Goal: Information Seeking & Learning: Learn about a topic

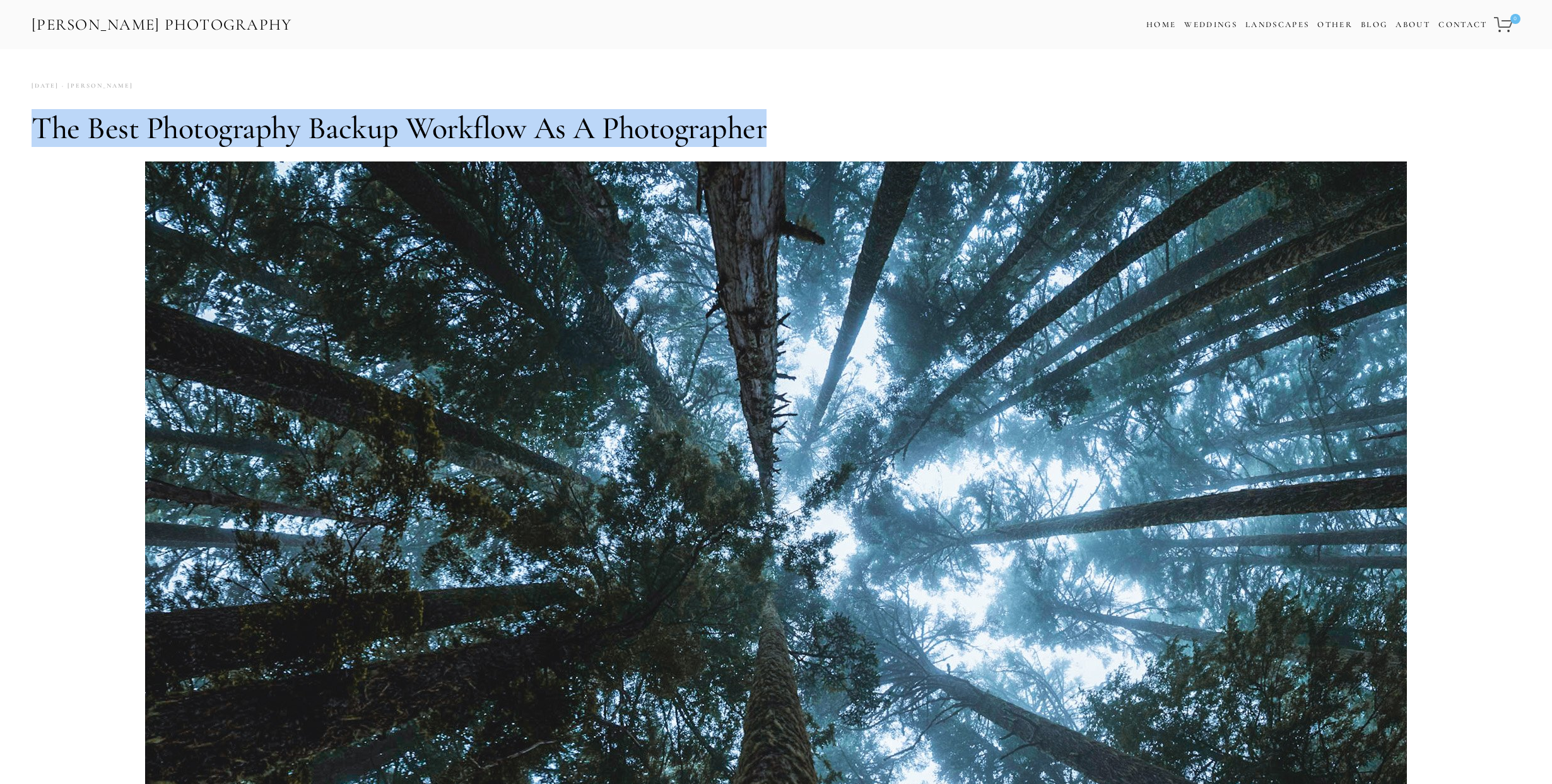
drag, startPoint x: 762, startPoint y: 136, endPoint x: 36, endPoint y: 131, distance: 726.0
click at [36, 131] on h1 "The Best Photography Backup Workflow as a Photographer" at bounding box center [776, 128] width 1488 height 38
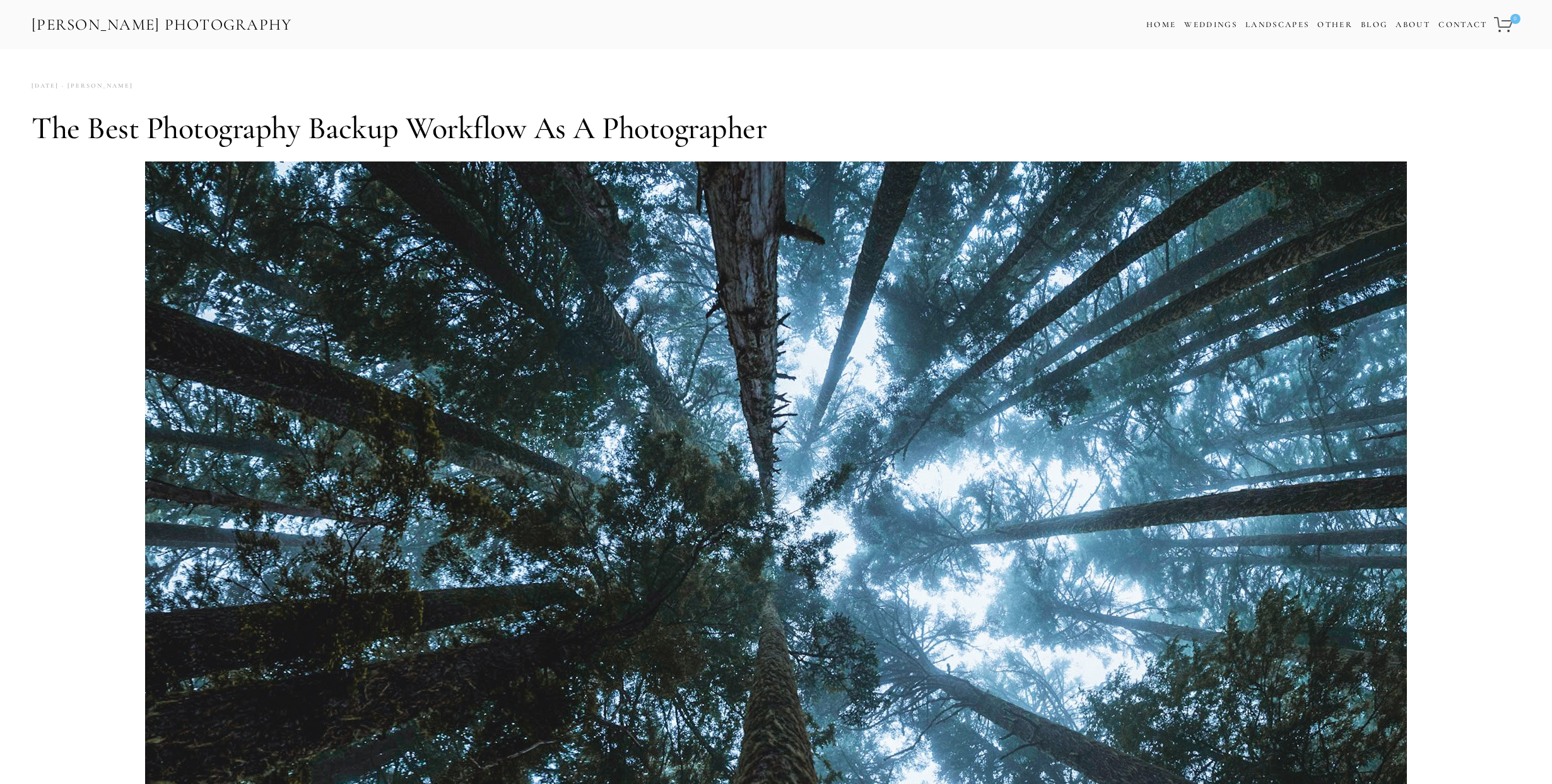
click at [282, 93] on div "[PERSON_NAME] [DATE] 6 Comments" at bounding box center [776, 86] width 1488 height 17
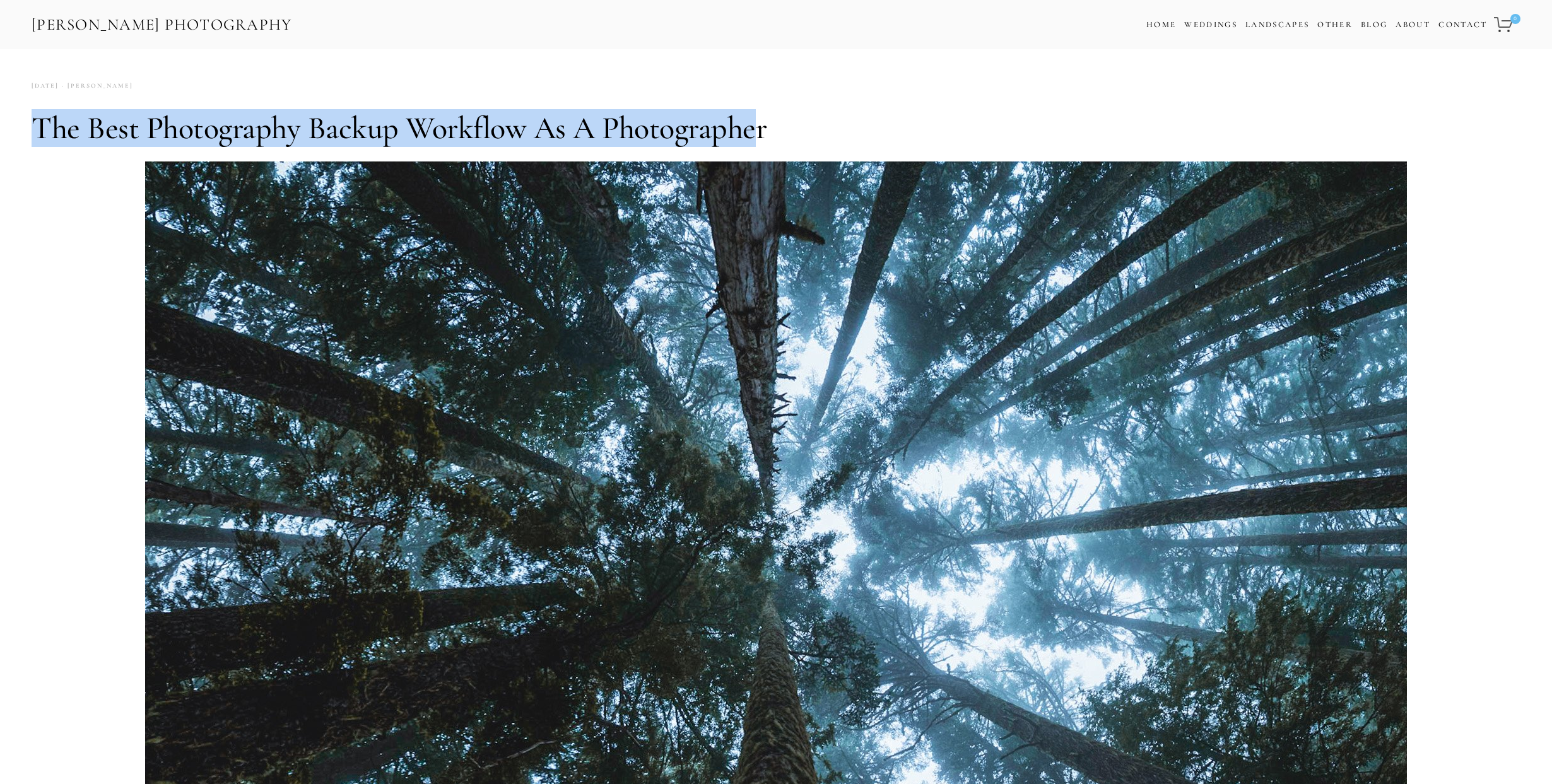
drag, startPoint x: 29, startPoint y: 126, endPoint x: 756, endPoint y: 144, distance: 727.2
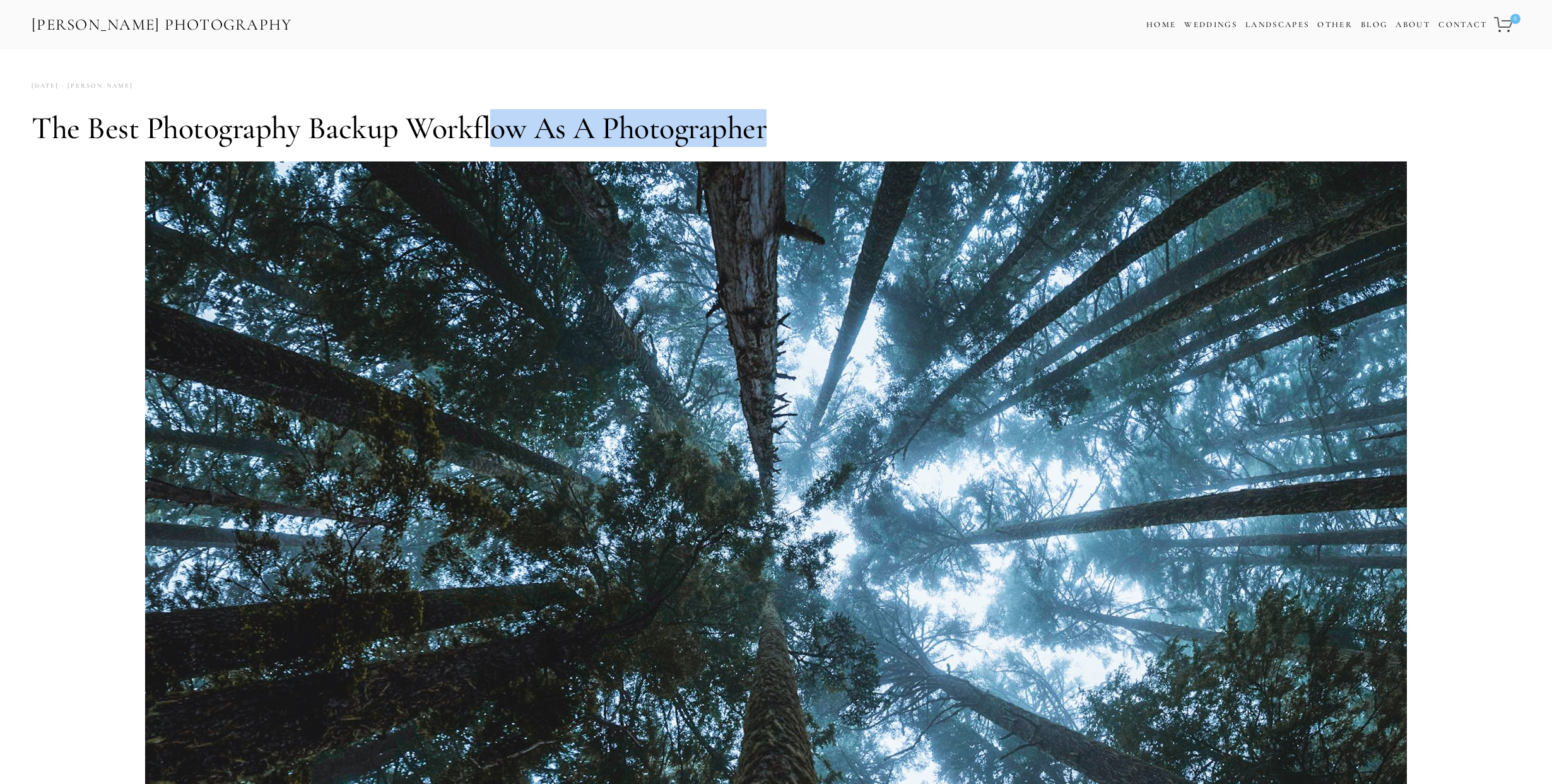
drag, startPoint x: 774, startPoint y: 135, endPoint x: 493, endPoint y: 116, distance: 281.6
click at [493, 116] on h1 "The Best Photography Backup Workflow as a Photographer" at bounding box center [776, 128] width 1488 height 38
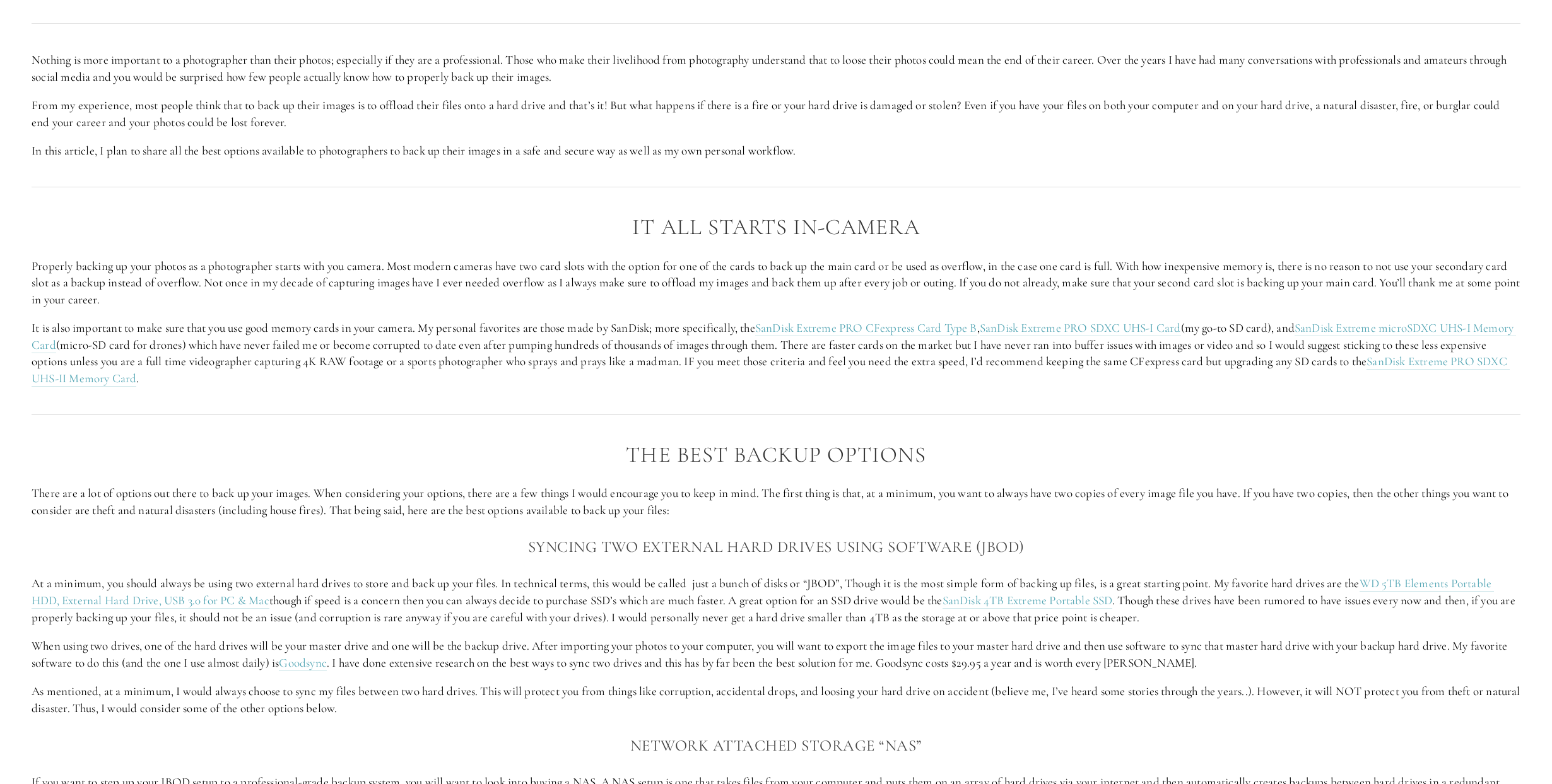
scroll to position [1055, 0]
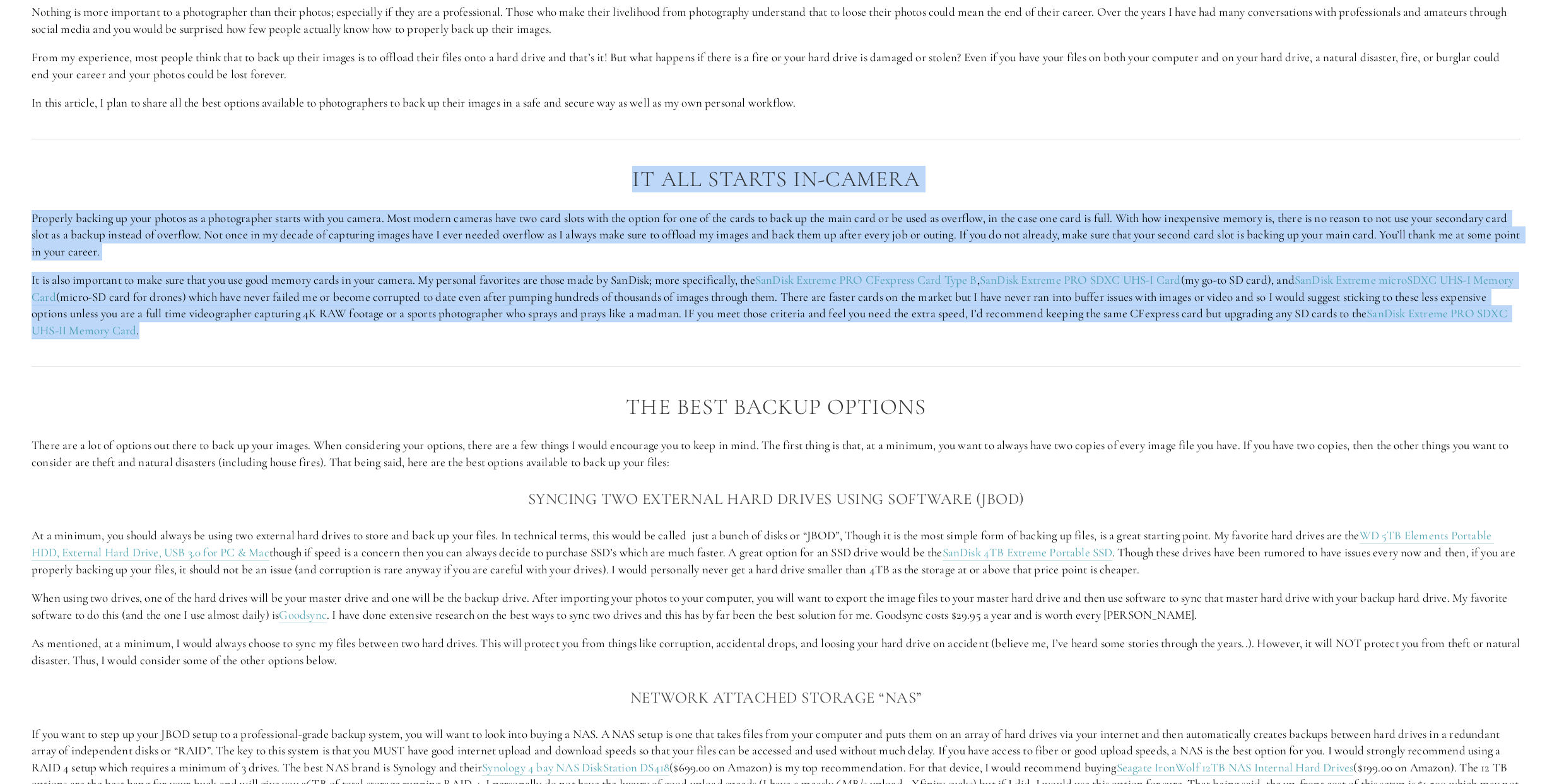
drag, startPoint x: 633, startPoint y: 178, endPoint x: 278, endPoint y: 328, distance: 385.4
click at [278, 328] on div "It All Starts in-Camera Properly backing up your photos as a photographer start…" at bounding box center [776, 254] width 1488 height 172
click at [291, 326] on p "It is also important to make sure that you use good memory cards in your camera…" at bounding box center [776, 305] width 1488 height 67
drag, startPoint x: 316, startPoint y: 331, endPoint x: 32, endPoint y: 203, distance: 311.5
click at [32, 203] on div "It All Starts in-Camera Properly backing up your photos as a photographer start…" at bounding box center [776, 254] width 1488 height 172
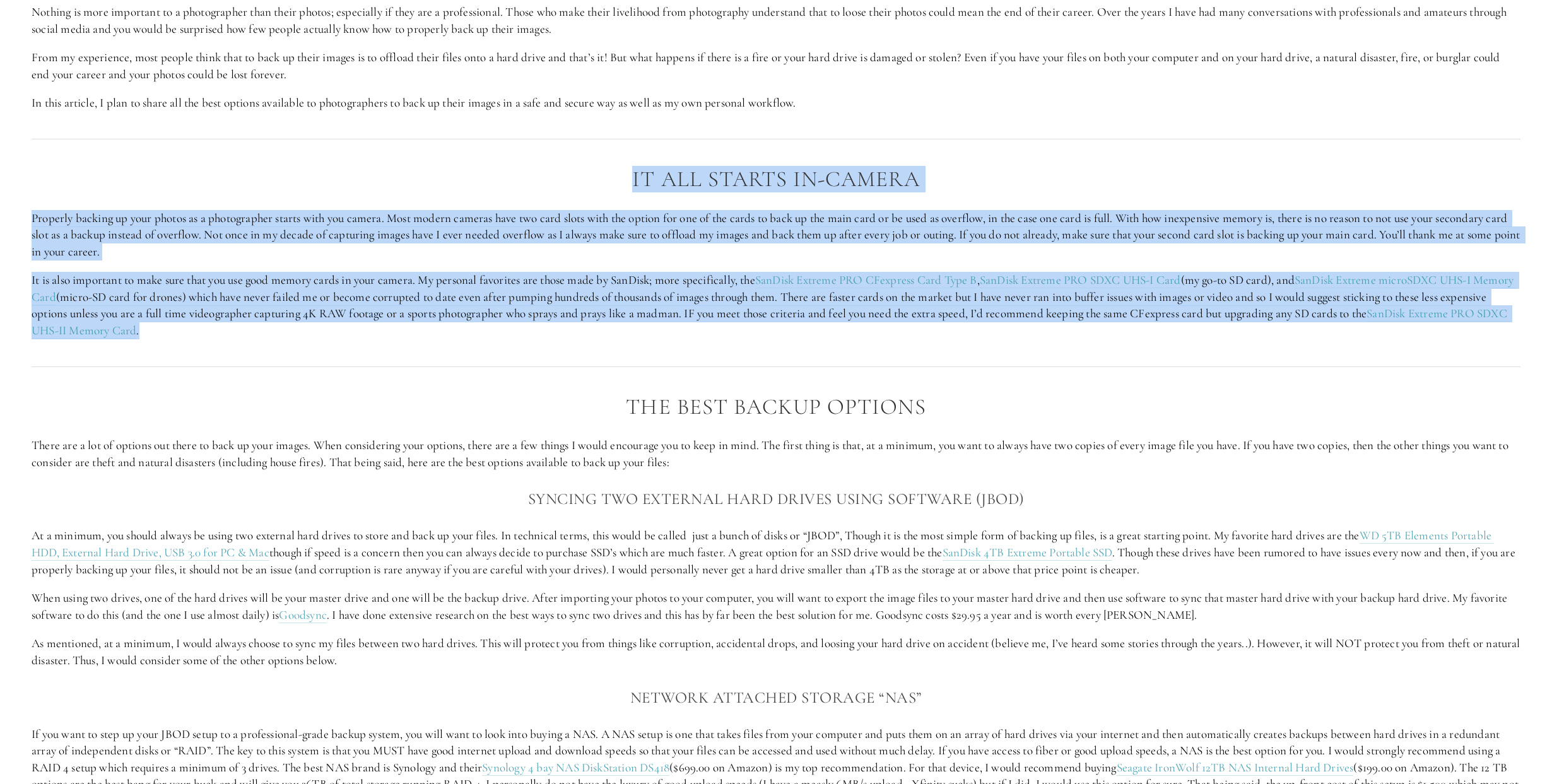
drag, startPoint x: 626, startPoint y: 175, endPoint x: 656, endPoint y: 326, distance: 154.0
click at [658, 330] on div "It All Starts in-Camera Properly backing up your photos as a photographer start…" at bounding box center [776, 254] width 1488 height 172
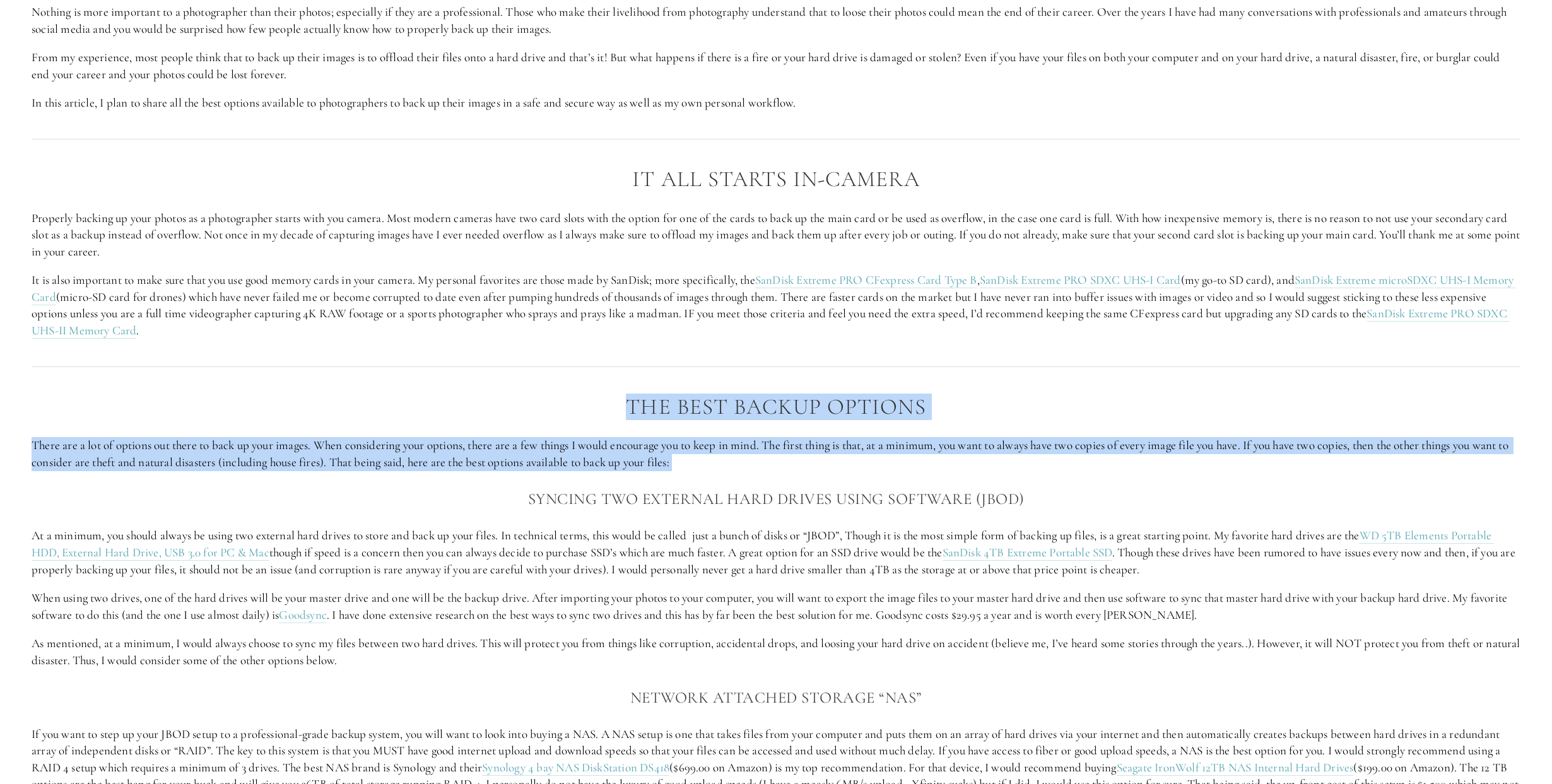
drag, startPoint x: 625, startPoint y: 406, endPoint x: 1027, endPoint y: 477, distance: 408.2
click at [1027, 477] on div "The Best Backup Options There are a lot of options out there to back up your im…" at bounding box center [776, 795] width 1488 height 801
click at [835, 468] on p "There are a lot of options out there to back up your images. When considering y…" at bounding box center [776, 454] width 1488 height 33
drag, startPoint x: 854, startPoint y: 468, endPoint x: 619, endPoint y: 404, distance: 243.6
click at [619, 404] on div "The Best Backup Options There are a lot of options out there to back up your im…" at bounding box center [776, 795] width 1488 height 801
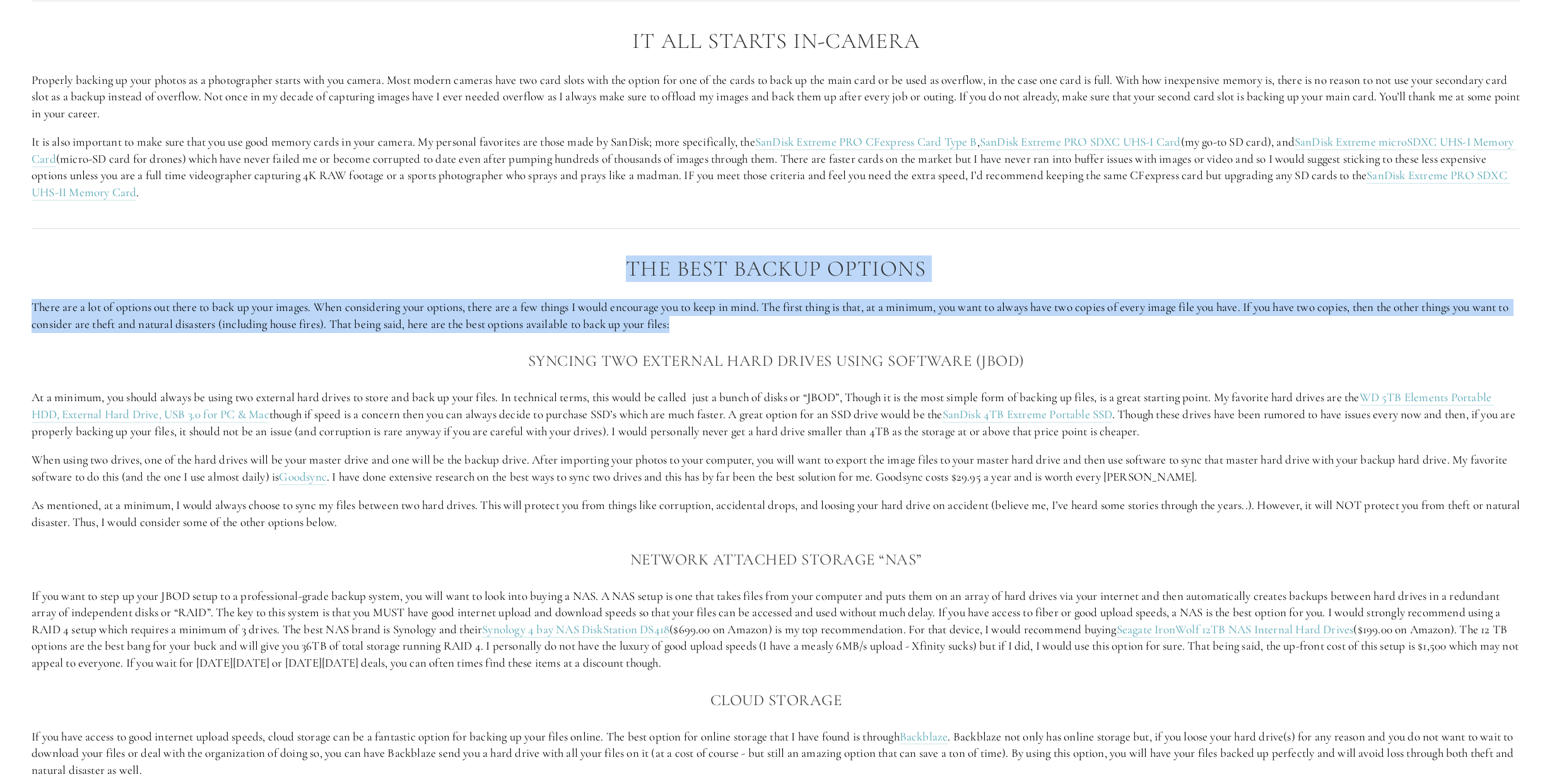
scroll to position [1223, 0]
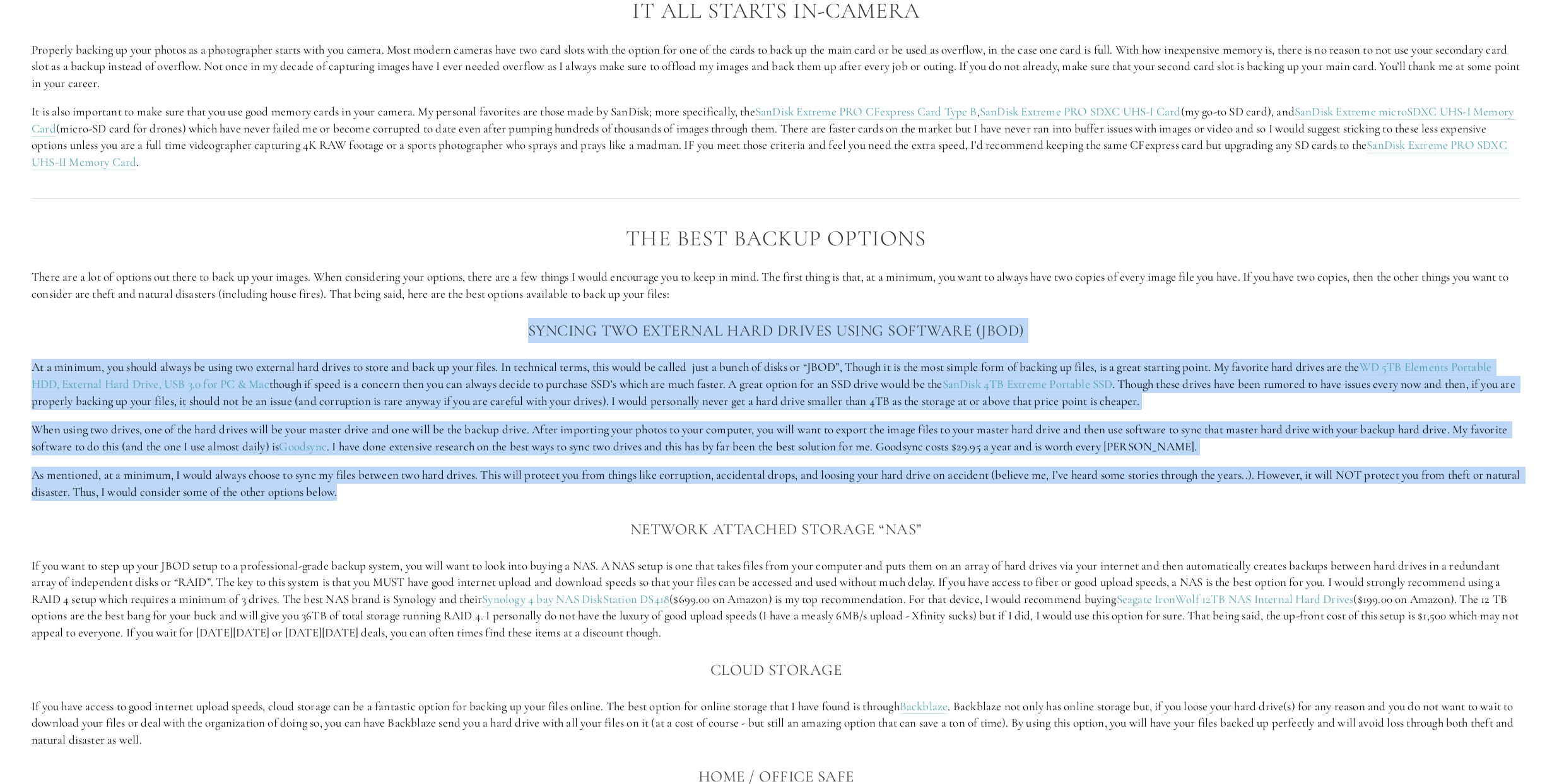
drag, startPoint x: 524, startPoint y: 332, endPoint x: 950, endPoint y: 493, distance: 455.4
click at [950, 493] on div "The Best Backup Options There are a lot of options out there to back up your im…" at bounding box center [776, 627] width 1488 height 801
click at [673, 478] on p "As mentioned, at a minimum, I would always choose to sync my files between two …" at bounding box center [776, 483] width 1488 height 33
drag, startPoint x: 770, startPoint y: 495, endPoint x: 525, endPoint y: 326, distance: 297.6
click at [525, 326] on div "The Best Backup Options There are a lot of options out there to back up your im…" at bounding box center [776, 627] width 1488 height 801
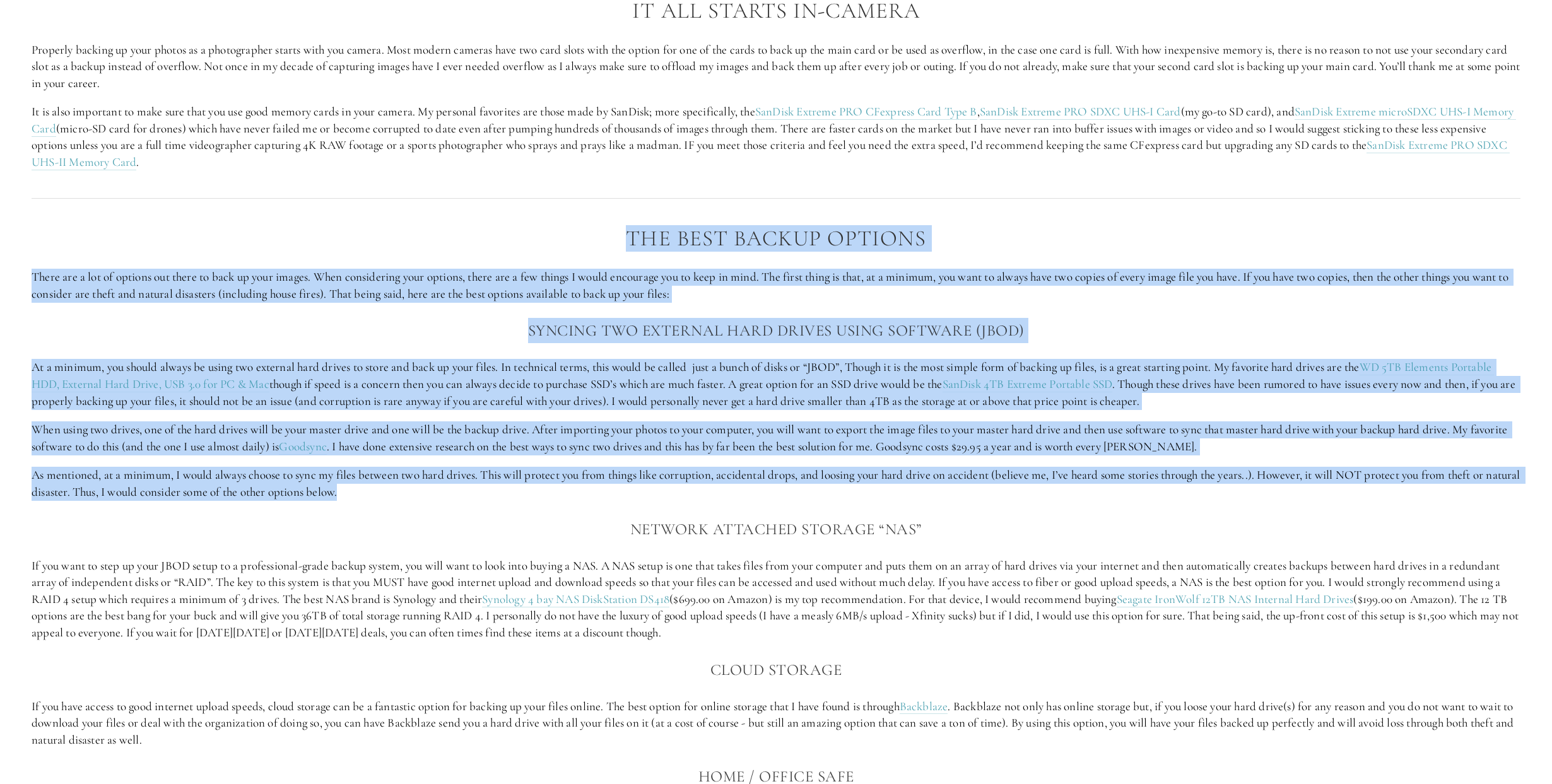
drag, startPoint x: 628, startPoint y: 235, endPoint x: 928, endPoint y: 491, distance: 394.4
click at [928, 491] on div "The Best Backup Options There are a lot of options out there to back up your im…" at bounding box center [776, 627] width 1488 height 801
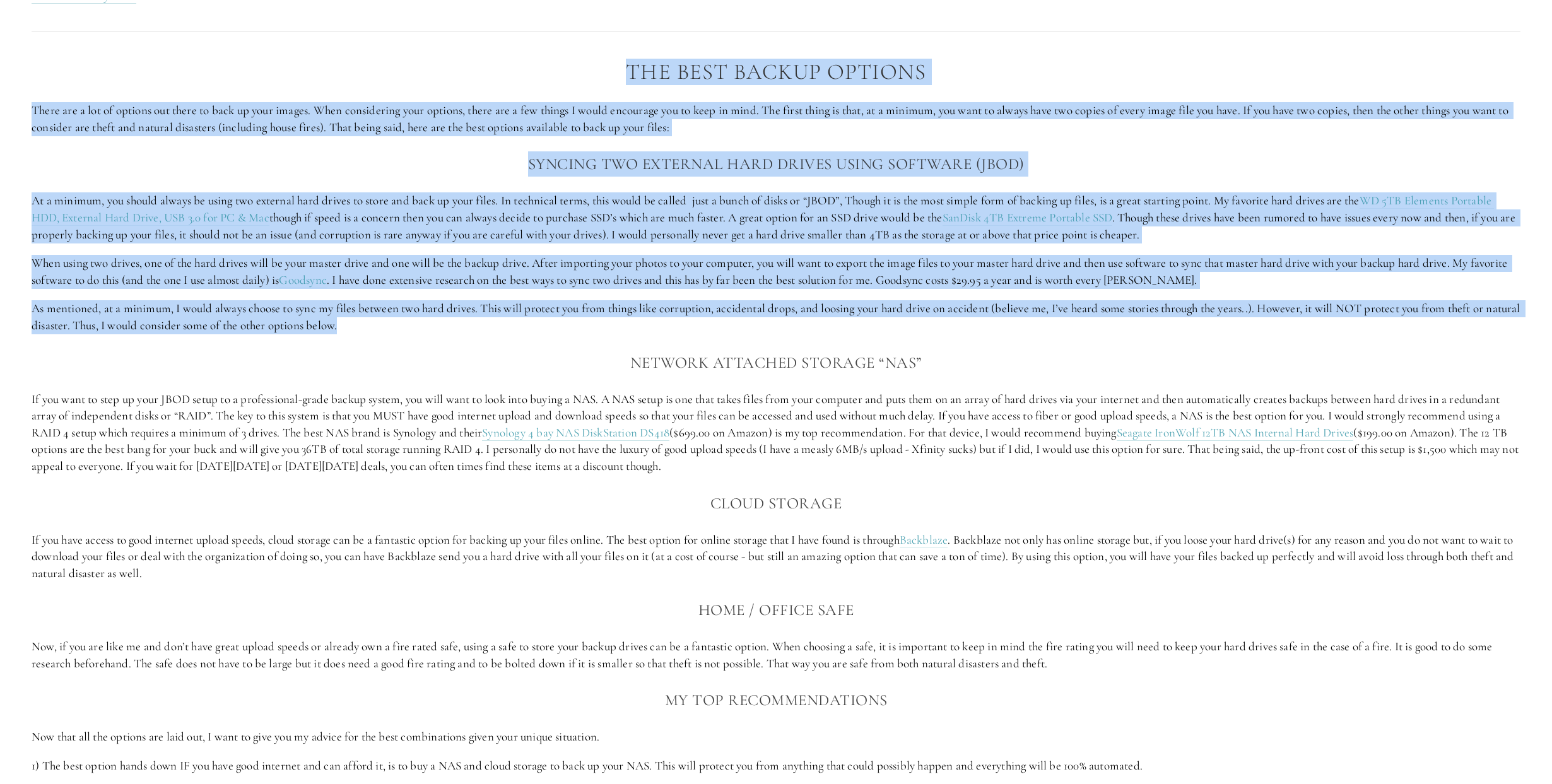
scroll to position [1414, 0]
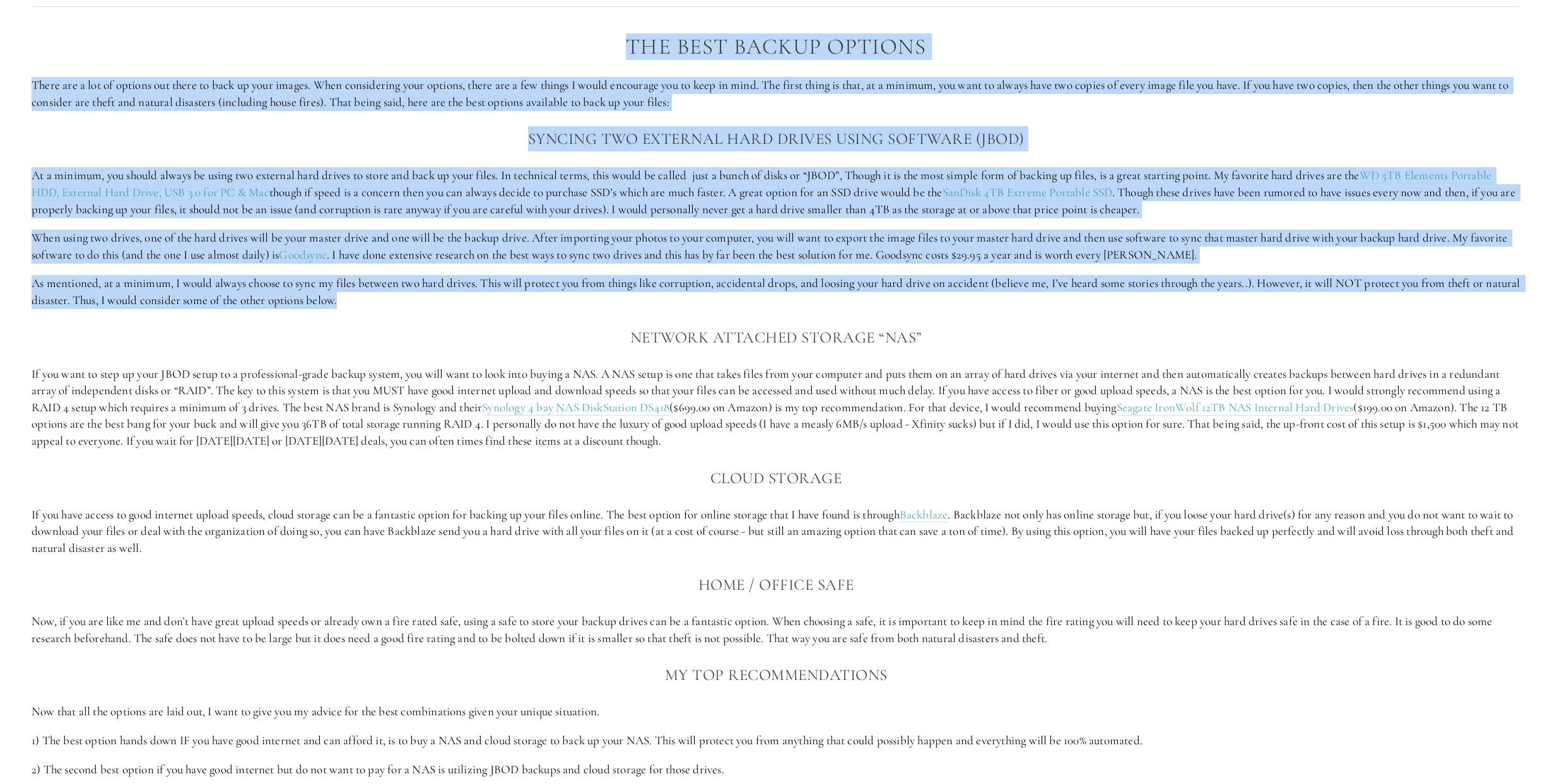
drag, startPoint x: 625, startPoint y: 334, endPoint x: 936, endPoint y: 440, distance: 328.6
click at [936, 440] on div "The Best Backup Options There are a lot of options out there to back up your im…" at bounding box center [776, 435] width 1488 height 801
click at [971, 441] on p "If you want to step up your JBOD setup to a professional-grade backup system, y…" at bounding box center [776, 408] width 1488 height 84
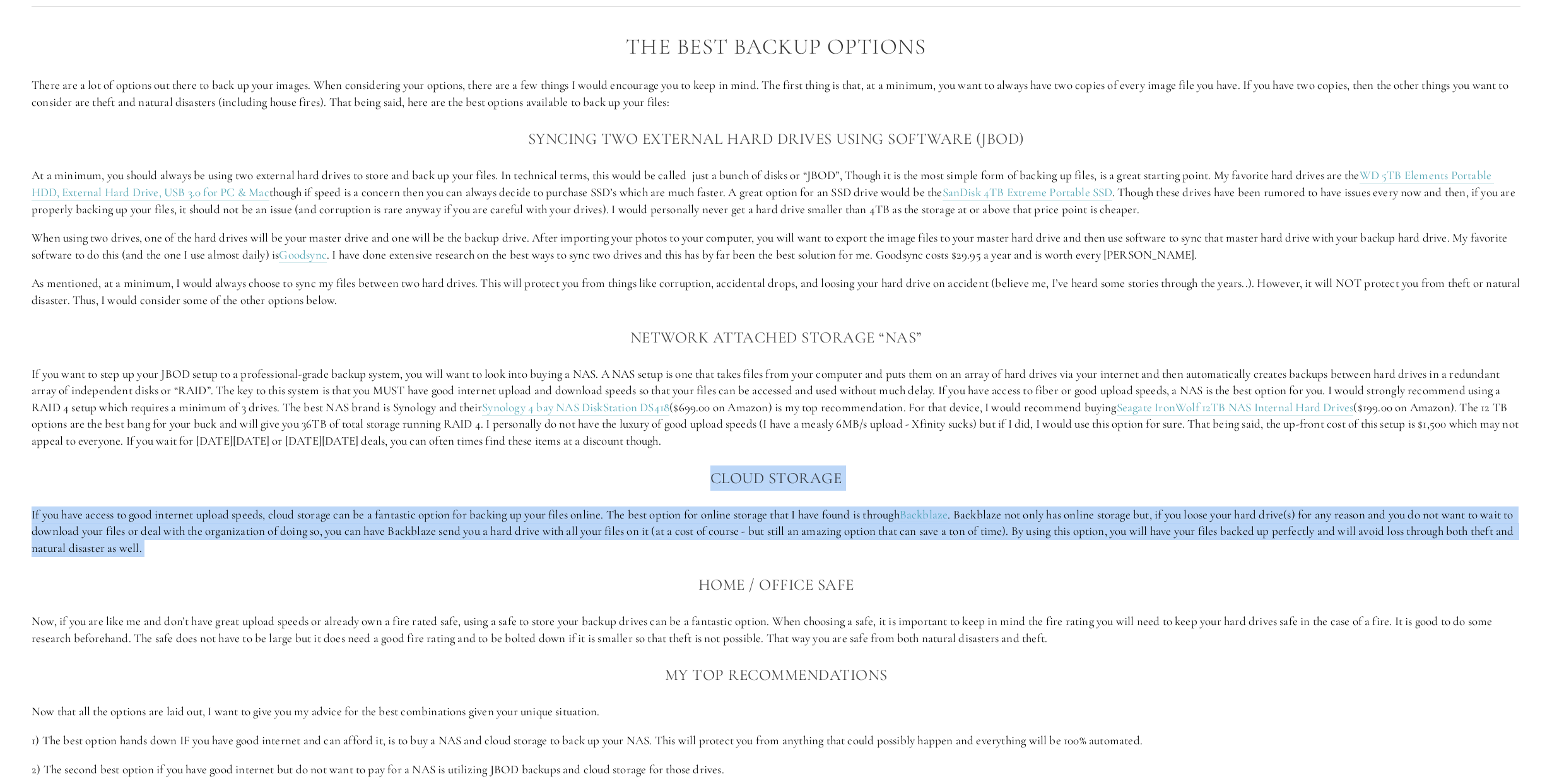
drag, startPoint x: 707, startPoint y: 472, endPoint x: 1041, endPoint y: 559, distance: 345.1
click at [1041, 559] on div "The Best Backup Options There are a lot of options out there to back up your im…" at bounding box center [776, 435] width 1488 height 801
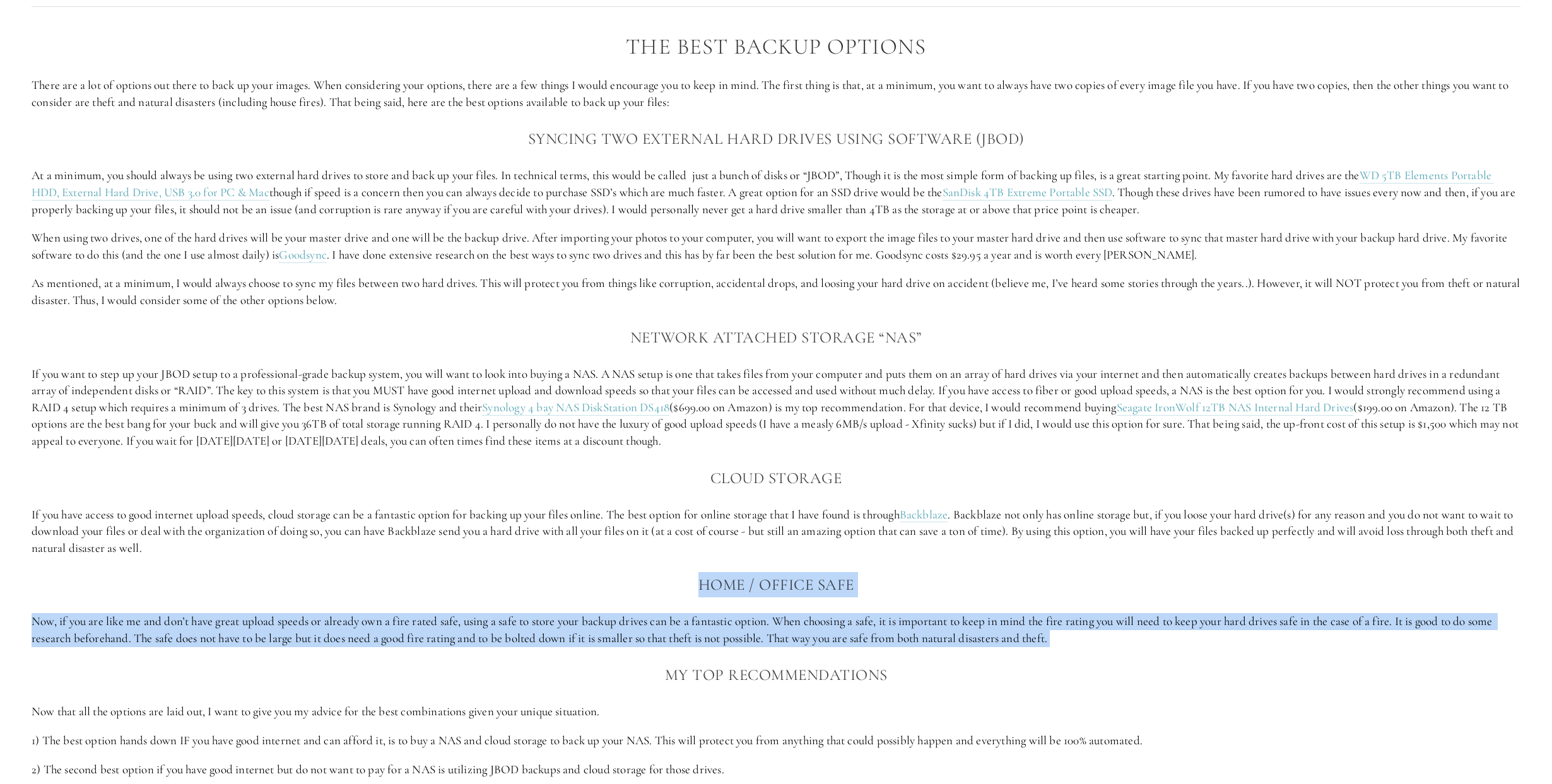
drag, startPoint x: 696, startPoint y: 585, endPoint x: 1132, endPoint y: 654, distance: 441.4
click at [1132, 654] on div "The Best Backup Options There are a lot of options out there to back up your im…" at bounding box center [776, 435] width 1488 height 801
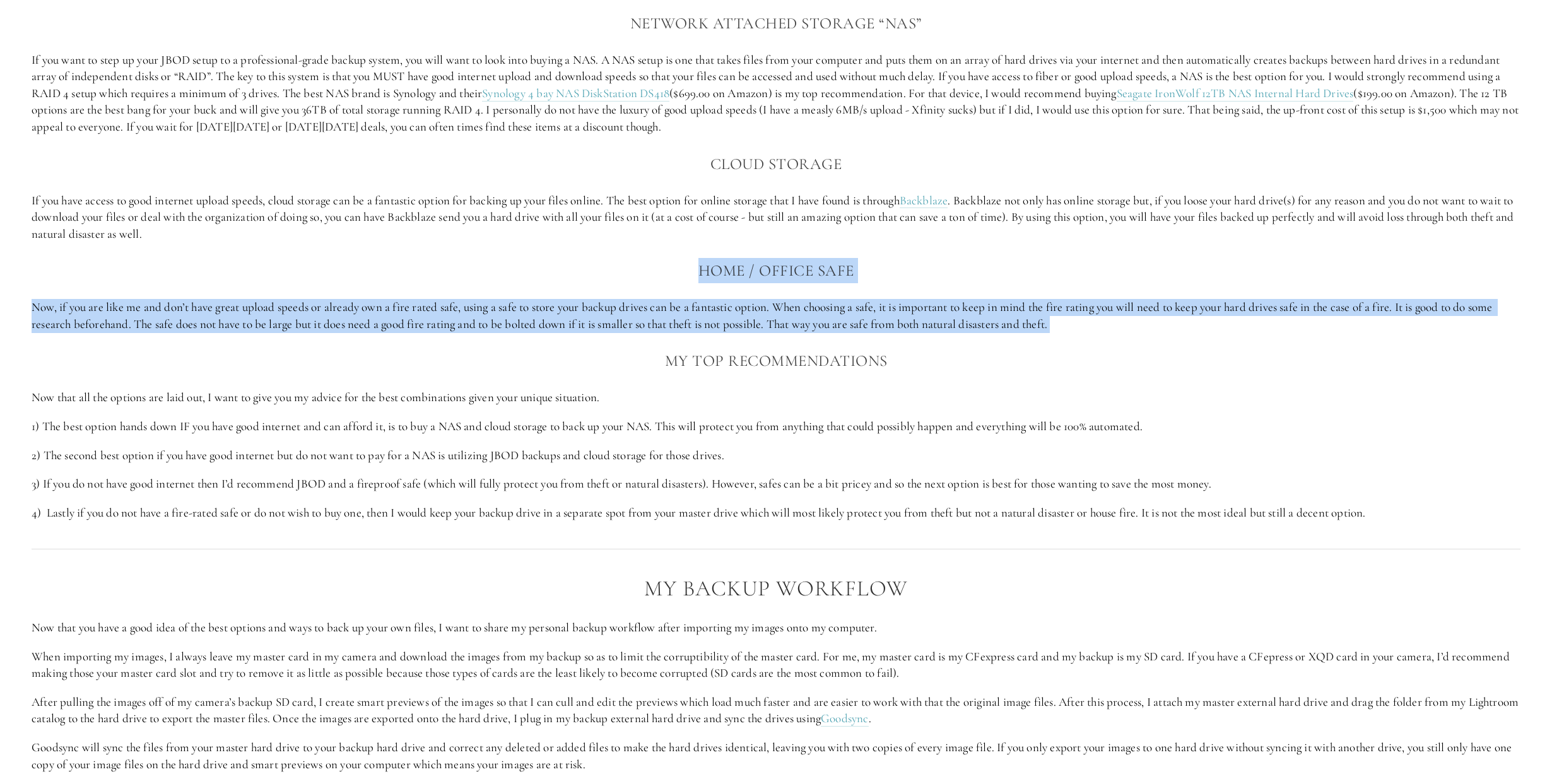
scroll to position [1749, 0]
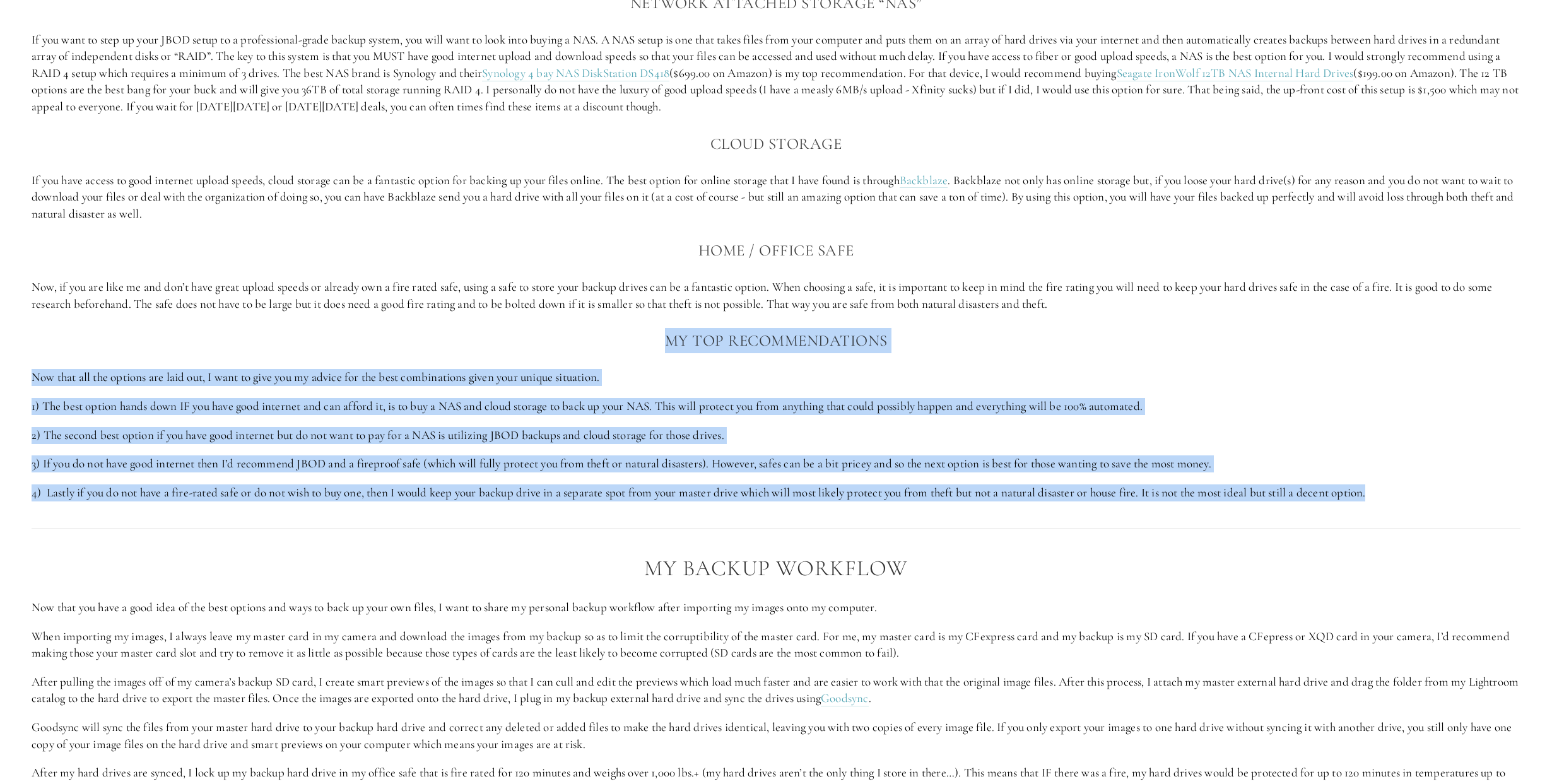
drag, startPoint x: 655, startPoint y: 336, endPoint x: 1404, endPoint y: 495, distance: 765.7
click at [1404, 495] on div "The Best Backup Options There are a lot of options out there to back up your im…" at bounding box center [776, 101] width 1488 height 801
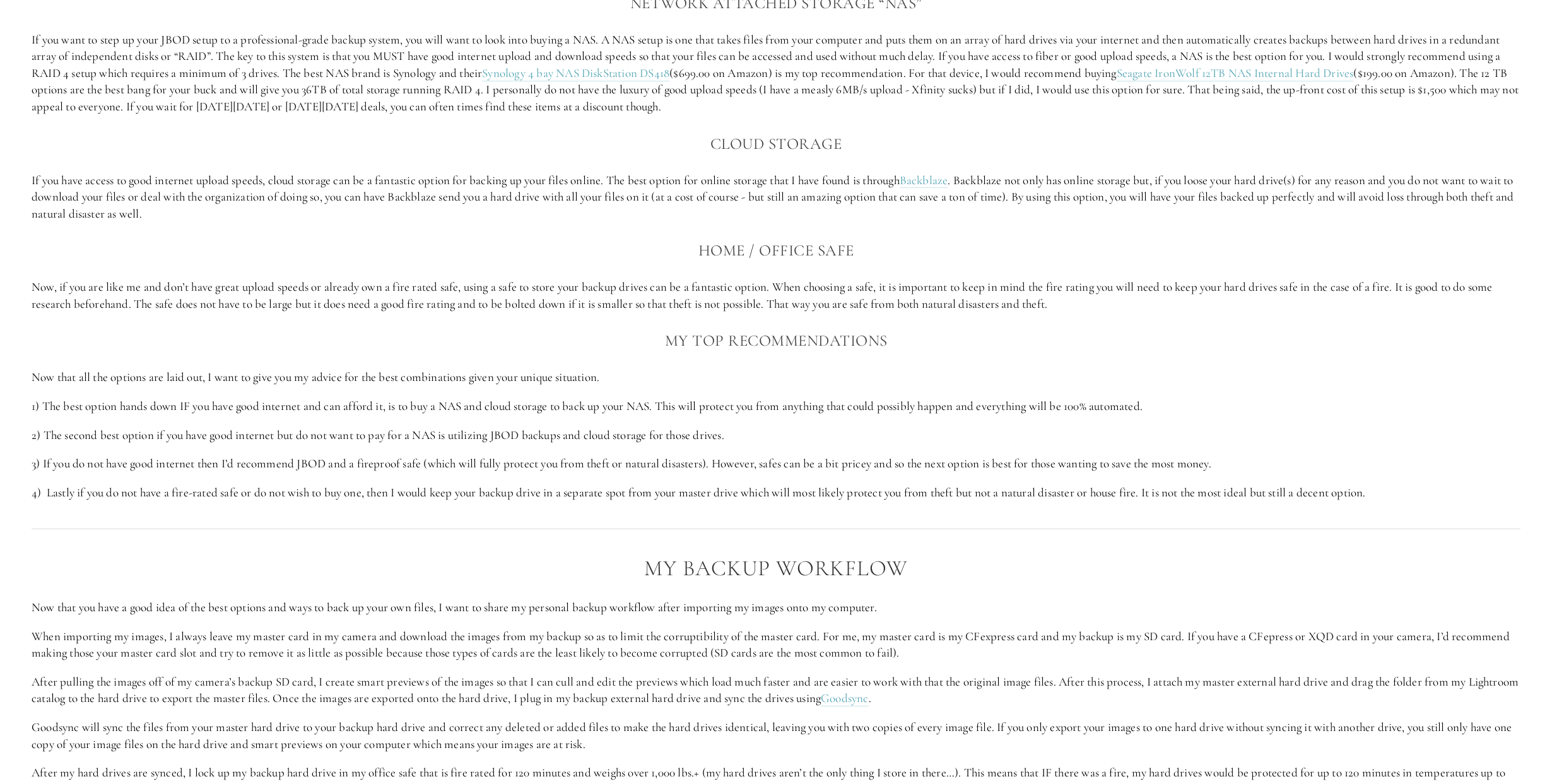
click at [752, 229] on div "The Best Backup Options There are a lot of options out there to back up your im…" at bounding box center [776, 101] width 1488 height 801
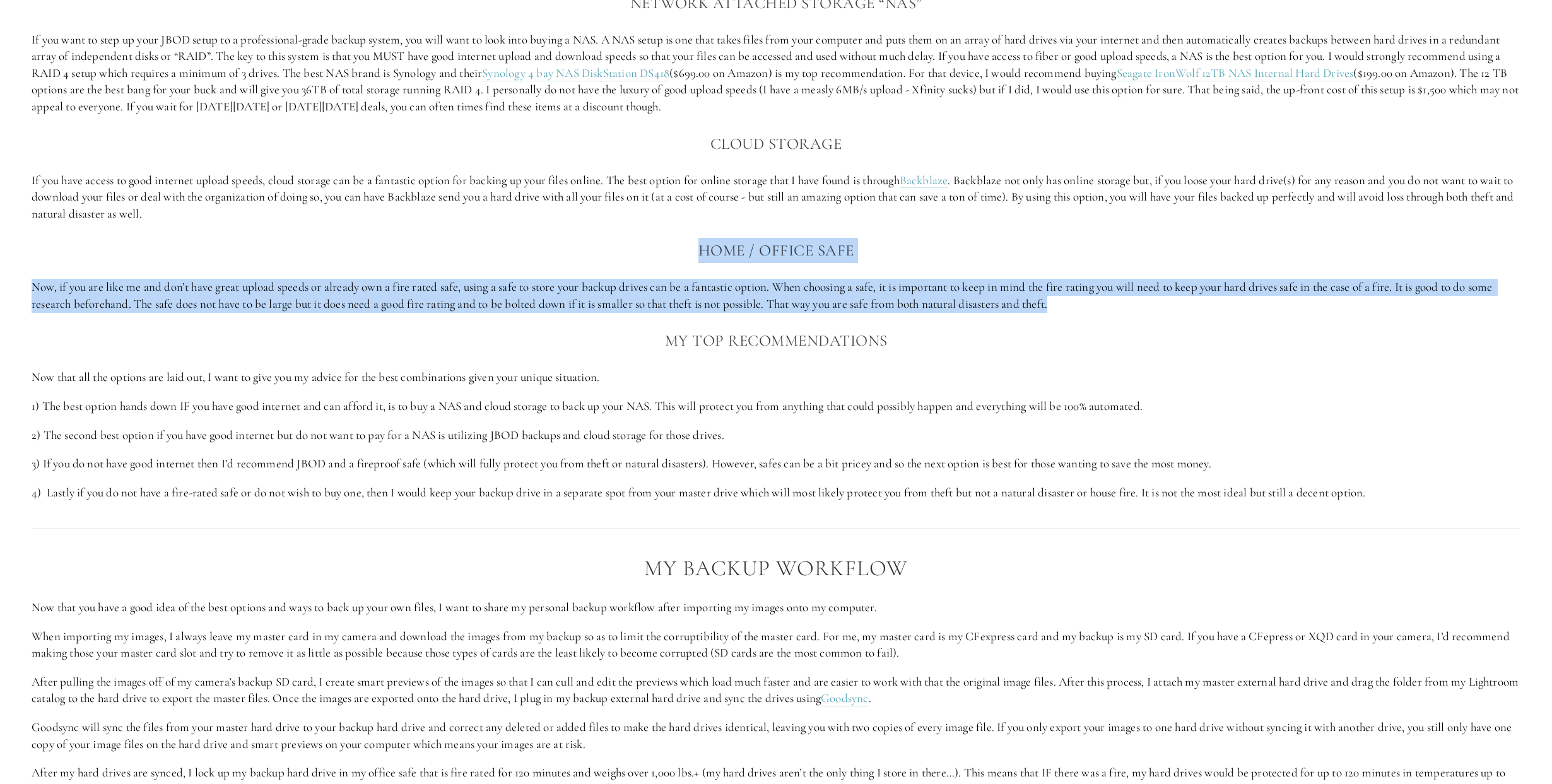
drag, startPoint x: 688, startPoint y: 251, endPoint x: 1116, endPoint y: 310, distance: 432.0
click at [1116, 310] on div "The Best Backup Options There are a lot of options out there to back up your im…" at bounding box center [776, 101] width 1488 height 801
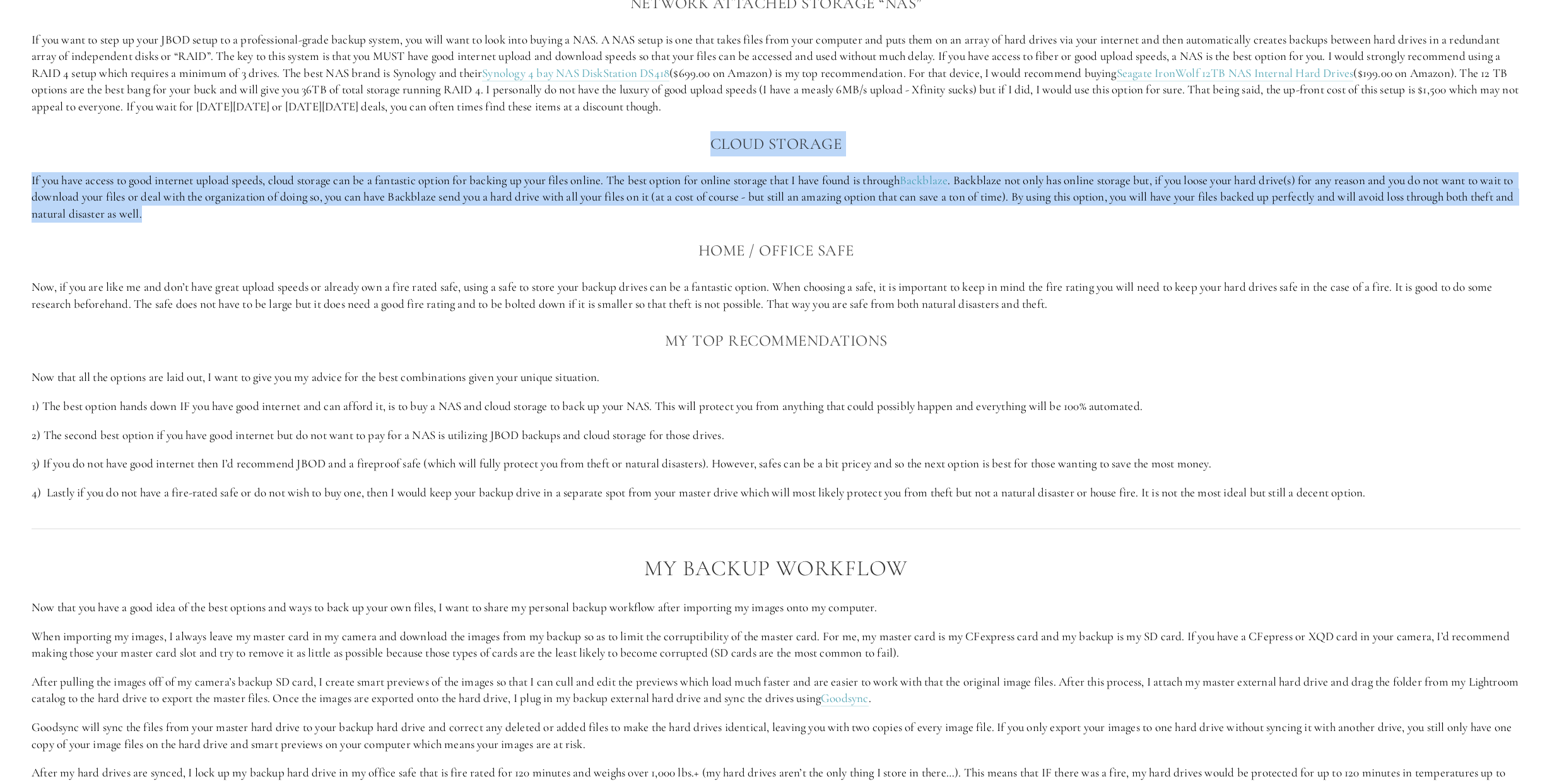
drag, startPoint x: 698, startPoint y: 140, endPoint x: 215, endPoint y: 210, distance: 488.0
click at [215, 210] on div "The Best Backup Options There are a lot of options out there to back up your im…" at bounding box center [776, 101] width 1488 height 801
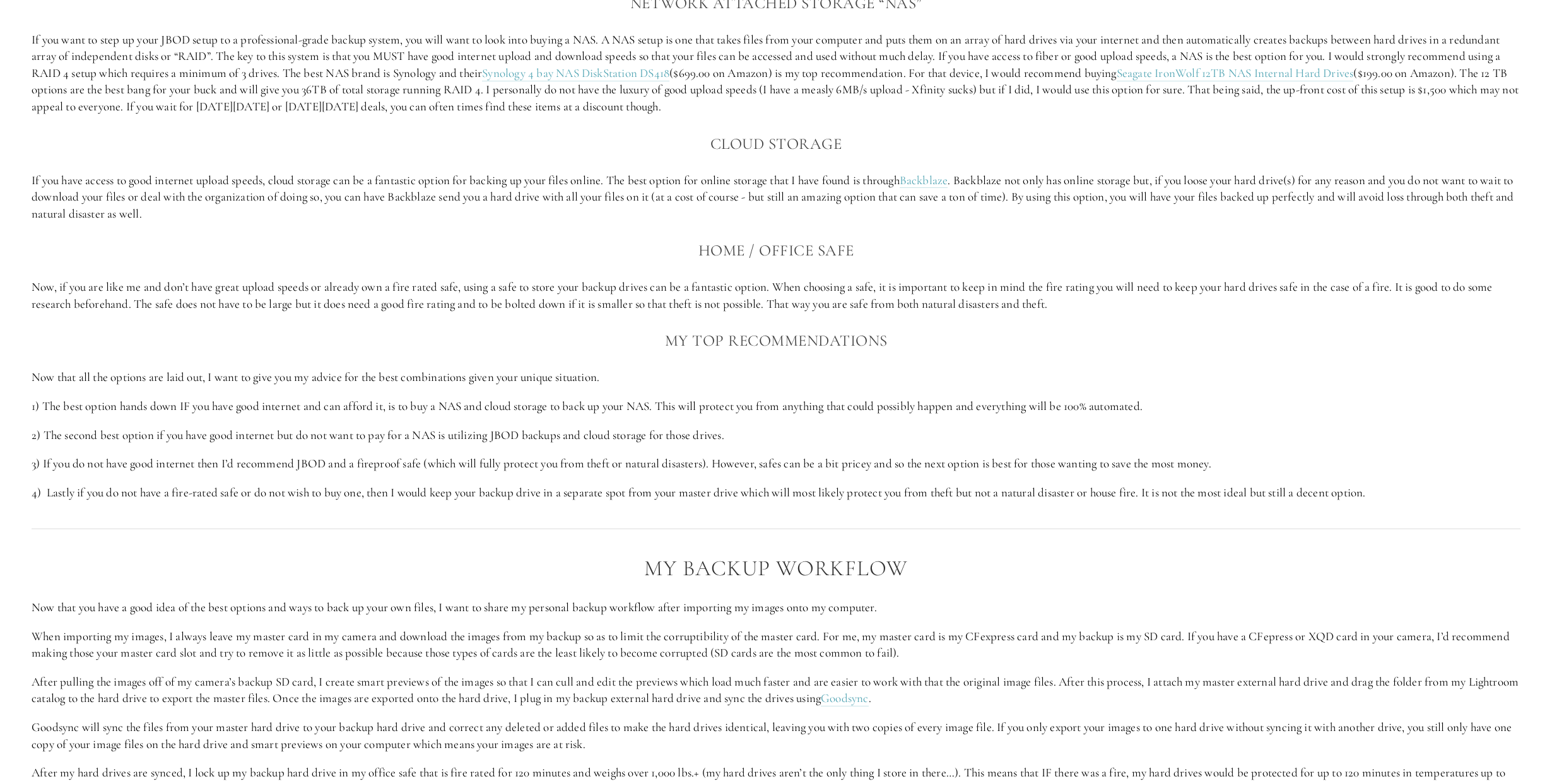
click at [237, 216] on p "If you have access to good internet upload speeds, cloud storage can be a fanta…" at bounding box center [776, 197] width 1488 height 50
drag, startPoint x: 237, startPoint y: 216, endPoint x: 505, endPoint y: 147, distance: 276.7
click at [505, 147] on div "The Best Backup Options There are a lot of options out there to back up your im…" at bounding box center [776, 101] width 1488 height 801
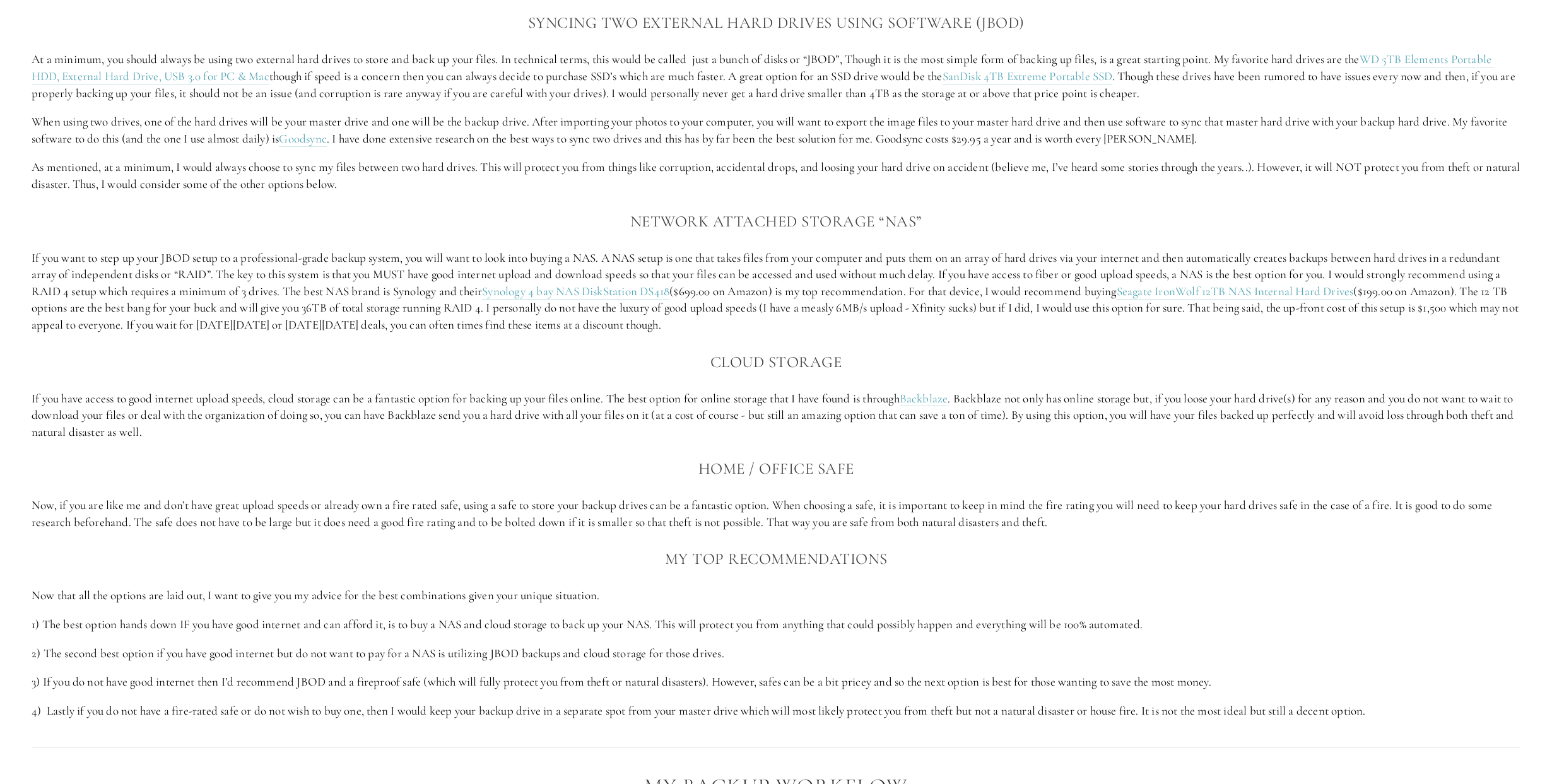
scroll to position [1527, 0]
drag, startPoint x: 624, startPoint y: 218, endPoint x: 956, endPoint y: 333, distance: 351.4
click at [956, 333] on div "The Best Backup Options There are a lot of options out there to back up your im…" at bounding box center [776, 323] width 1488 height 801
click at [907, 333] on p "If you want to step up your JBOD setup to a professional-grade backup system, y…" at bounding box center [776, 295] width 1488 height 84
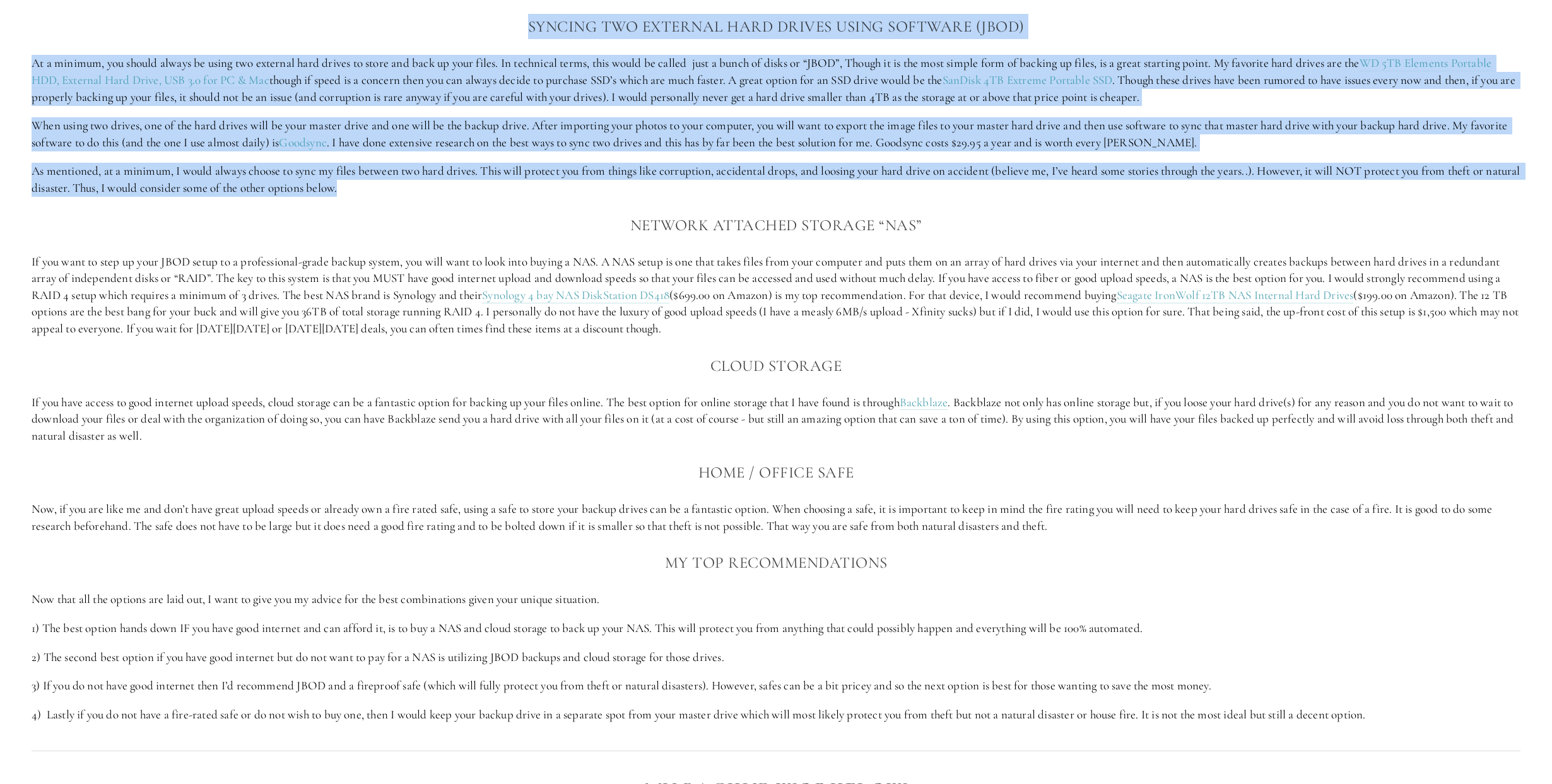
drag, startPoint x: 386, startPoint y: 186, endPoint x: 409, endPoint y: 17, distance: 170.6
click at [409, 17] on div "The Best Backup Options There are a lot of options out there to back up your im…" at bounding box center [776, 323] width 1488 height 801
